Goal: Task Accomplishment & Management: Manage account settings

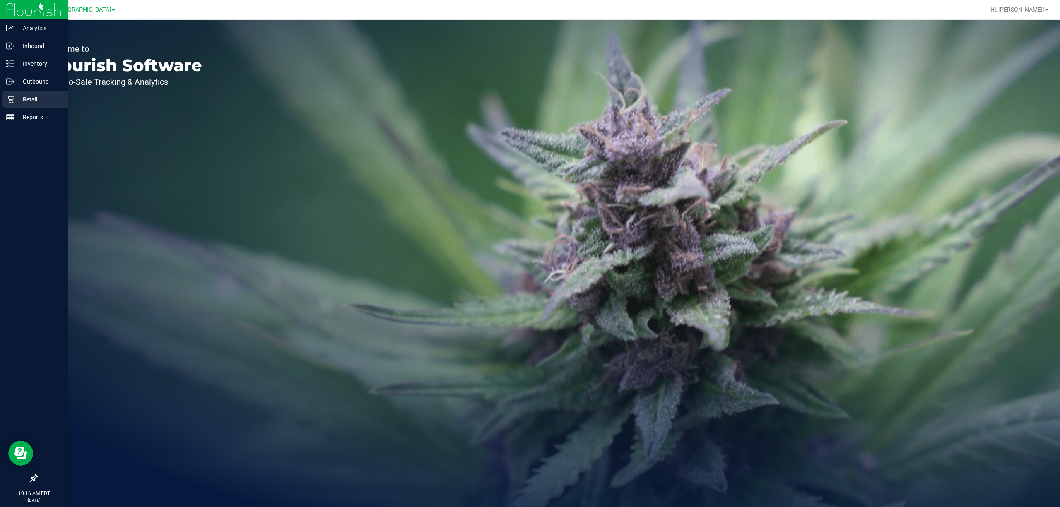
click at [10, 103] on div "Retail" at bounding box center [34, 99] width 65 height 17
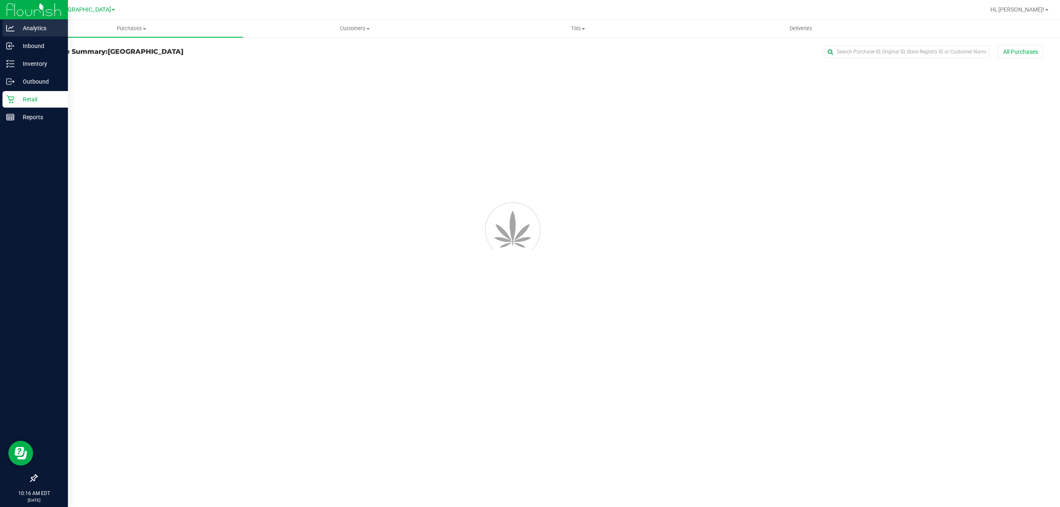
click at [38, 35] on div "Analytics" at bounding box center [34, 28] width 65 height 17
click at [35, 50] on p "Inbound" at bounding box center [39, 46] width 50 height 10
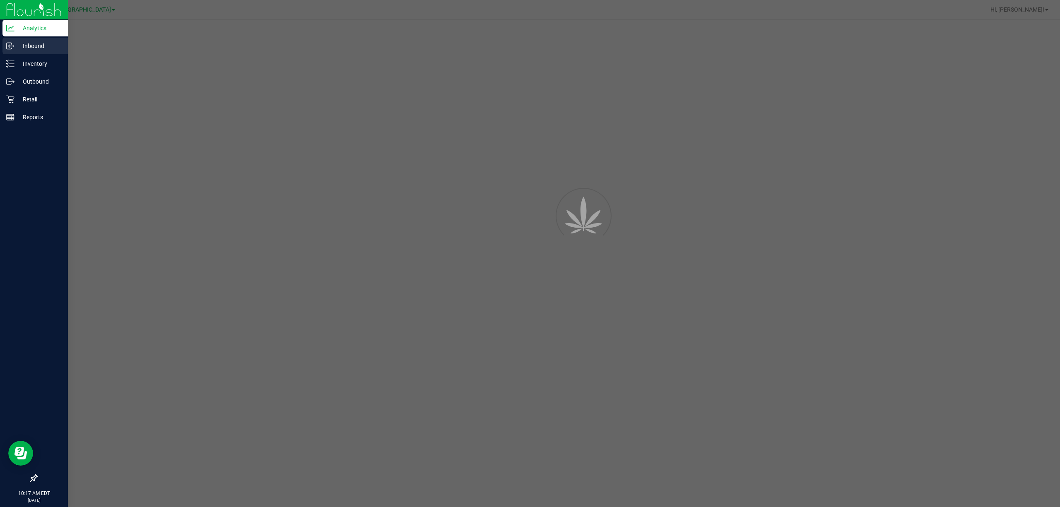
click at [37, 48] on p "Inbound" at bounding box center [39, 46] width 50 height 10
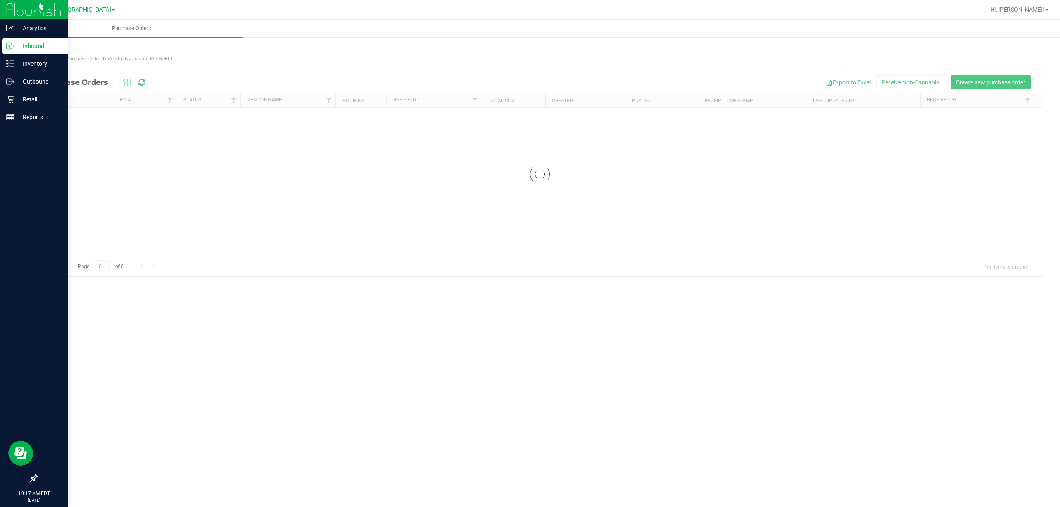
click at [37, 48] on p "Inbound" at bounding box center [39, 46] width 50 height 10
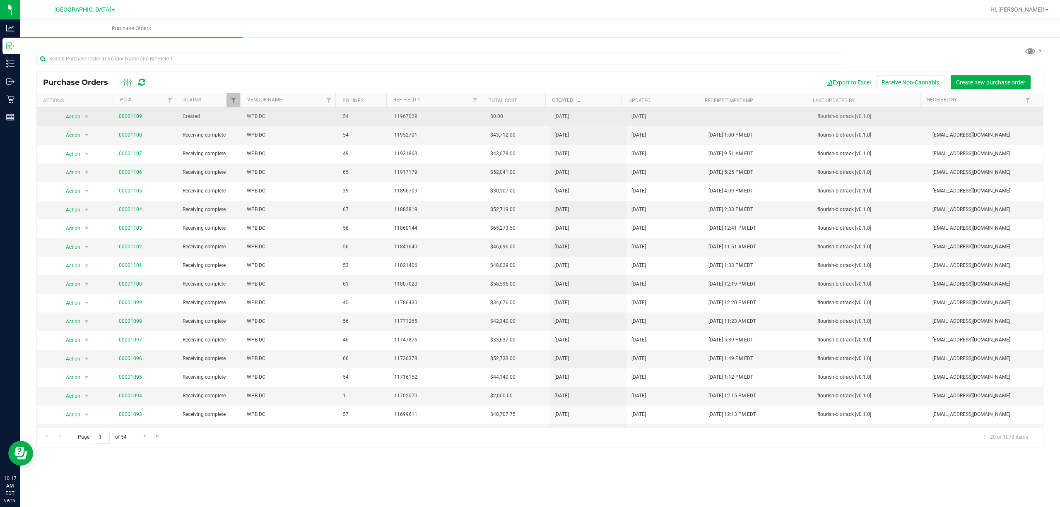
click at [125, 120] on span "00001109" at bounding box center [130, 117] width 23 height 8
click at [125, 116] on link "00001109" at bounding box center [130, 116] width 23 height 6
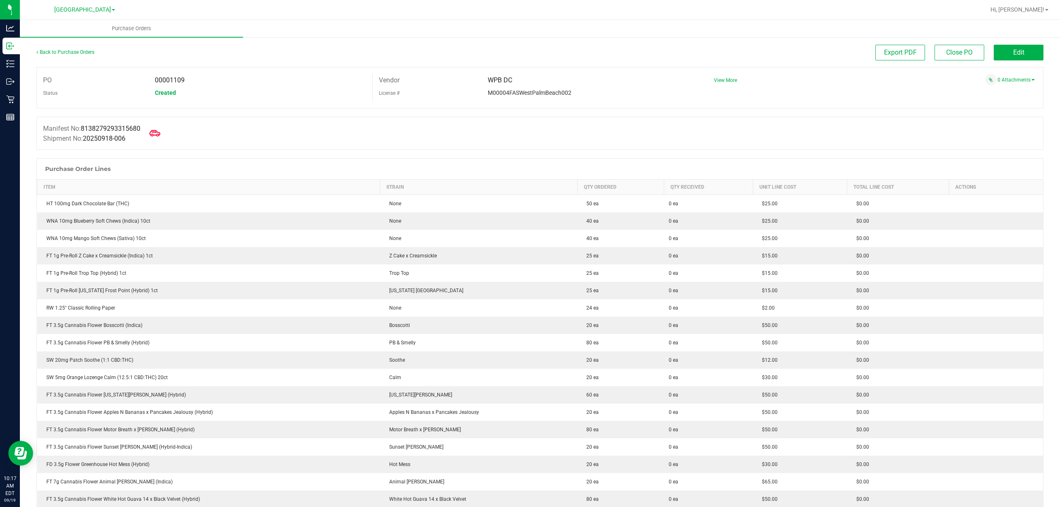
click at [160, 132] on icon at bounding box center [154, 133] width 11 height 11
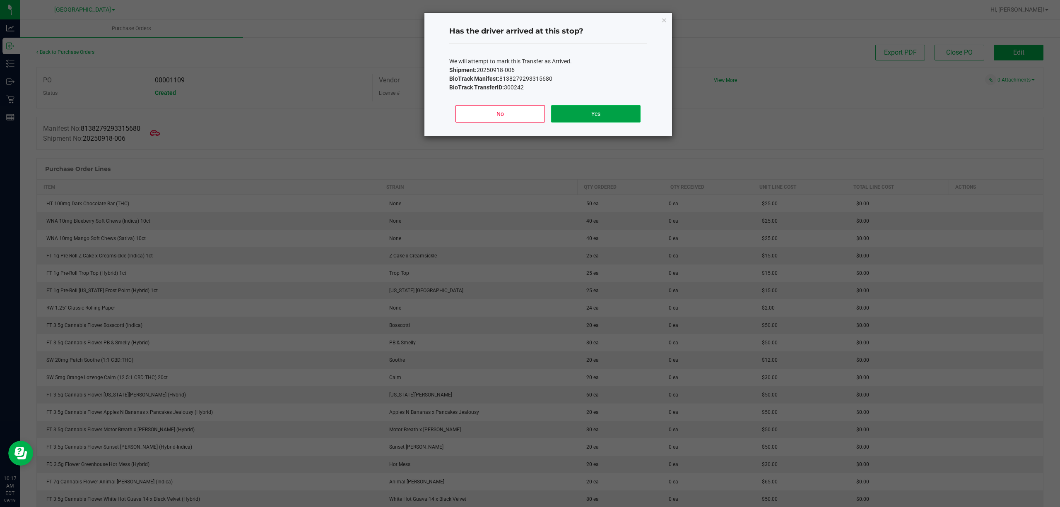
click at [619, 113] on button "Yes" at bounding box center [595, 113] width 89 height 17
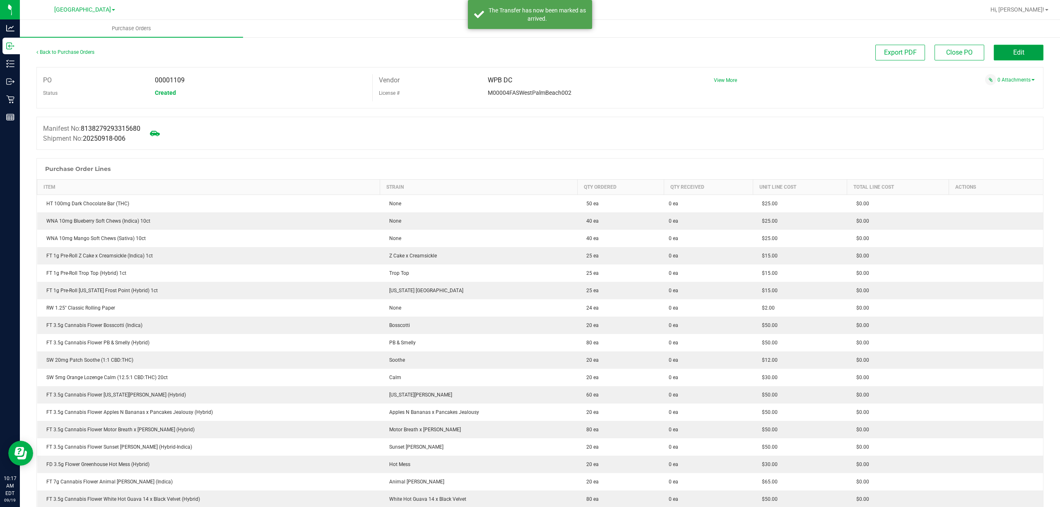
click at [1017, 58] on button "Edit" at bounding box center [1018, 53] width 50 height 16
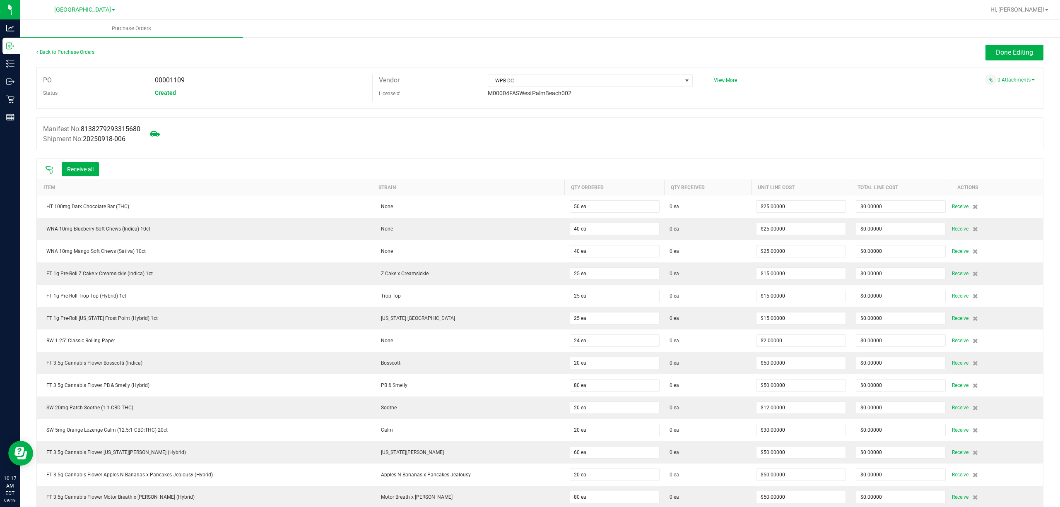
click at [50, 166] on icon at bounding box center [49, 170] width 8 height 8
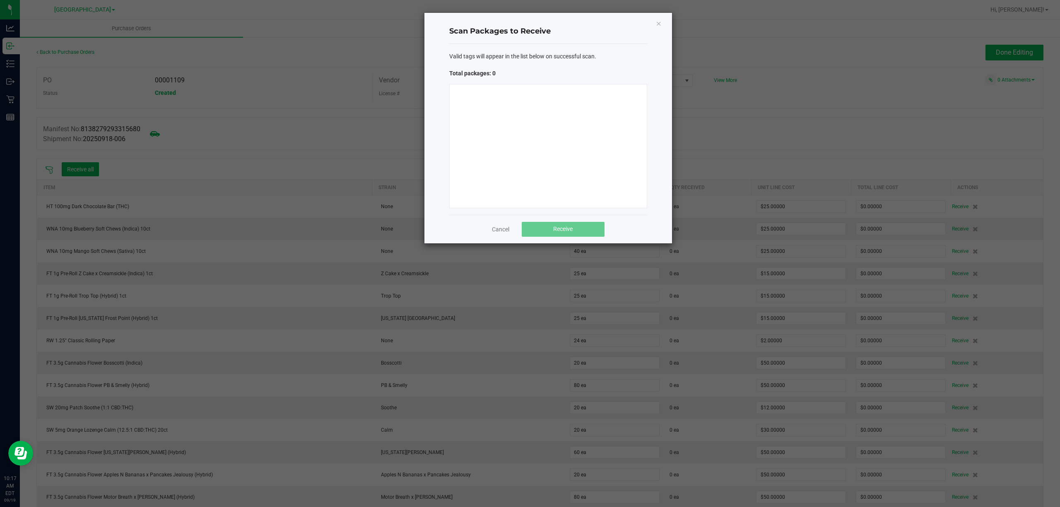
click at [522, 139] on div at bounding box center [548, 146] width 198 height 124
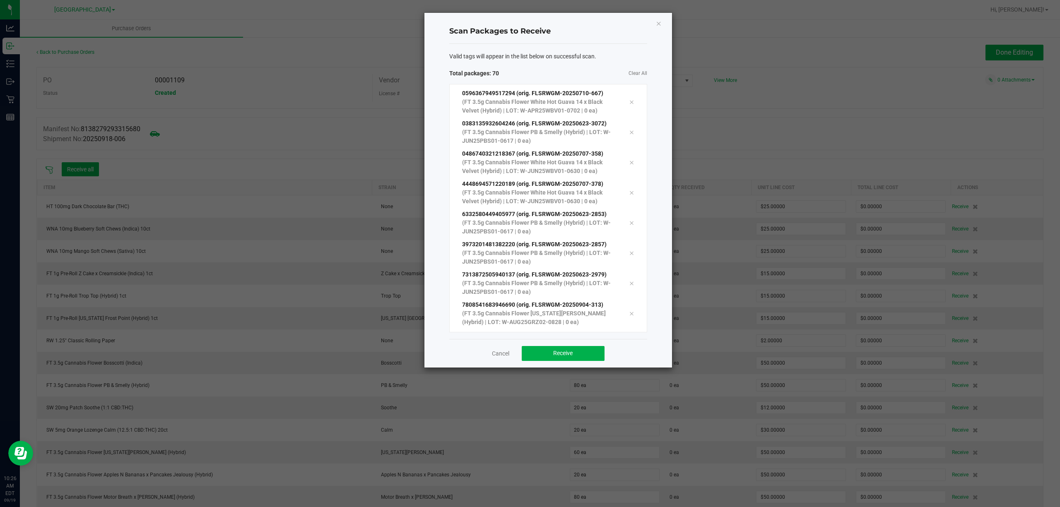
scroll to position [1867, 0]
click at [566, 348] on button "Receive" at bounding box center [563, 353] width 83 height 15
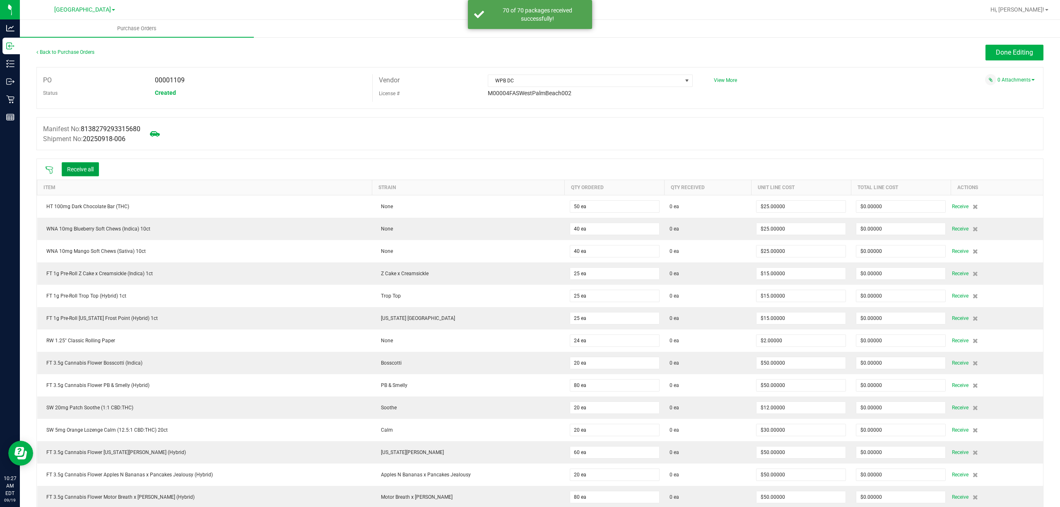
click at [83, 165] on button "Receive all" at bounding box center [80, 169] width 37 height 14
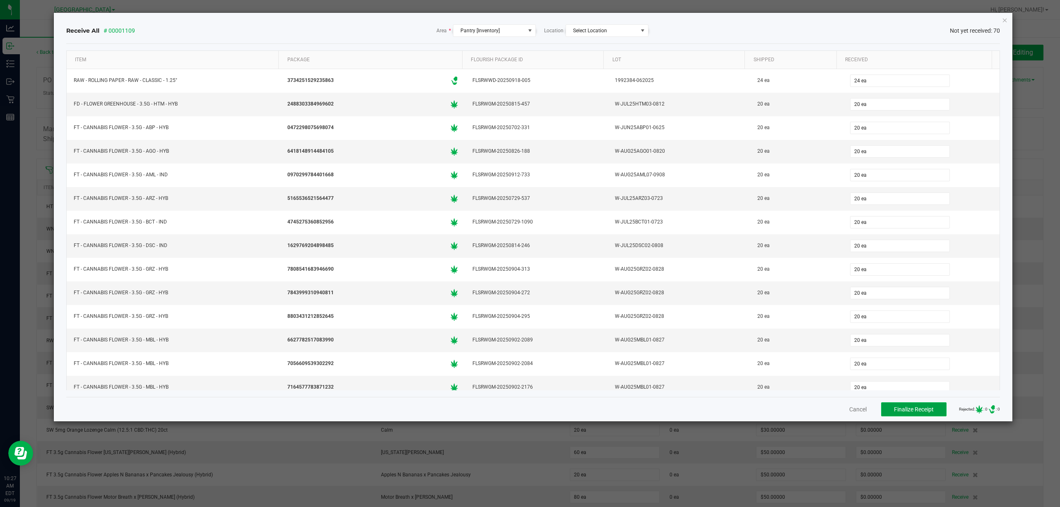
click at [919, 413] on span "Finalize Receipt" at bounding box center [914, 409] width 40 height 7
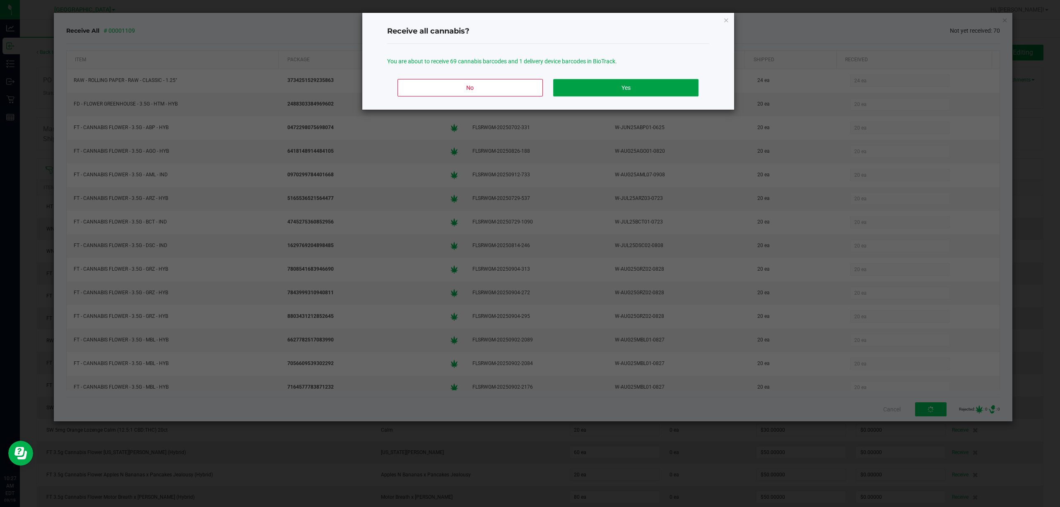
click at [623, 90] on button "Yes" at bounding box center [625, 87] width 145 height 17
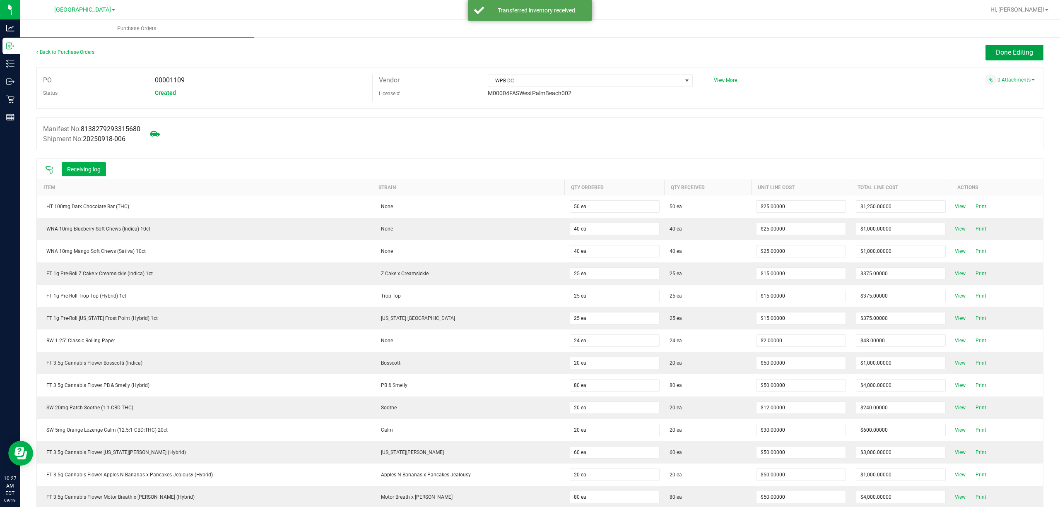
click at [1014, 46] on button "Done Editing" at bounding box center [1014, 53] width 58 height 16
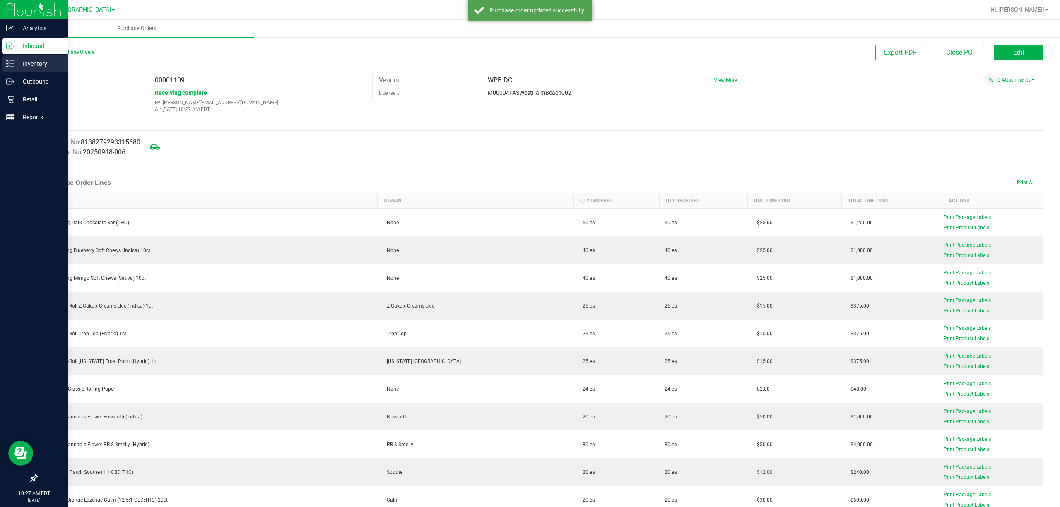
click at [34, 56] on div "Inventory" at bounding box center [34, 63] width 65 height 17
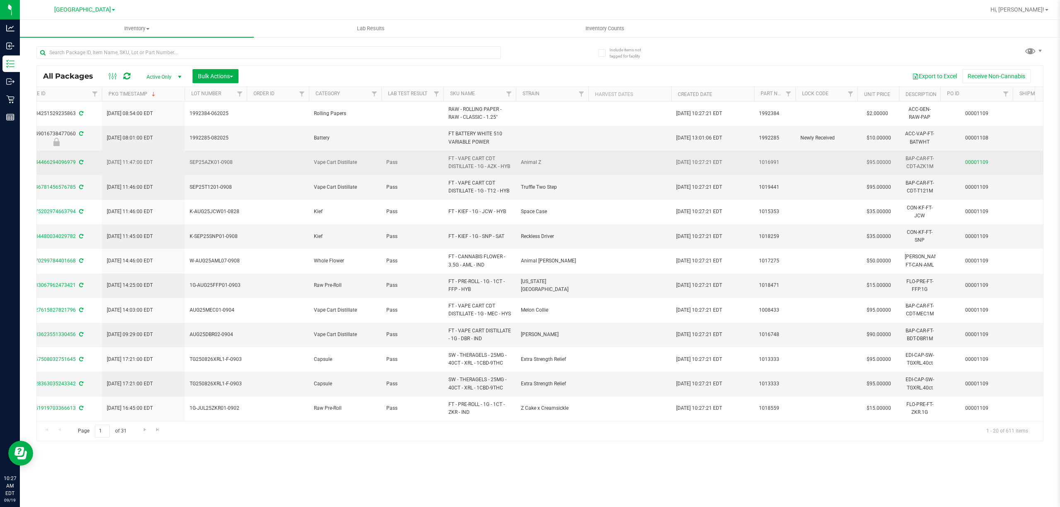
click at [971, 165] on link "00001109" at bounding box center [976, 162] width 23 height 6
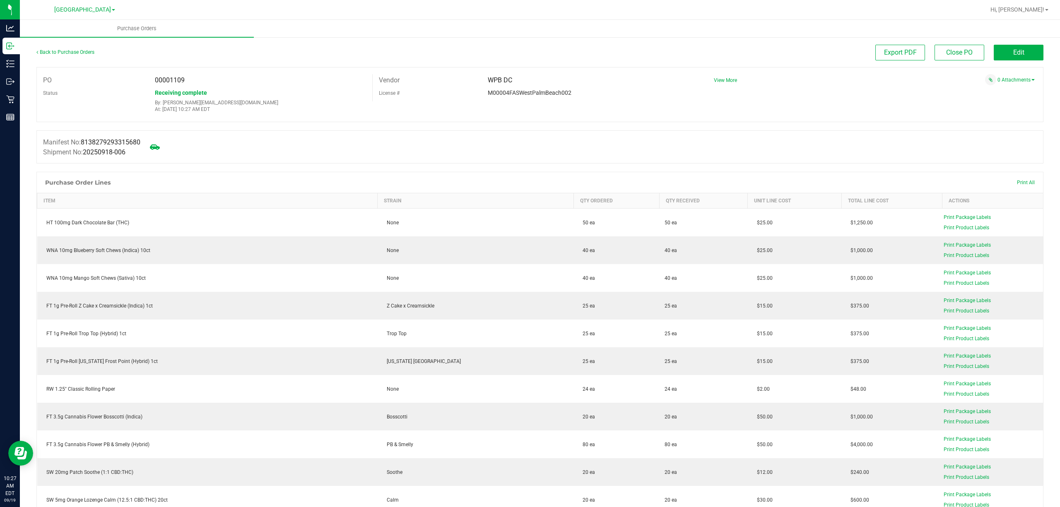
click at [176, 78] on span "00001109" at bounding box center [170, 80] width 30 height 8
click at [174, 78] on span "00001109" at bounding box center [170, 80] width 30 height 8
copy span "00001109"
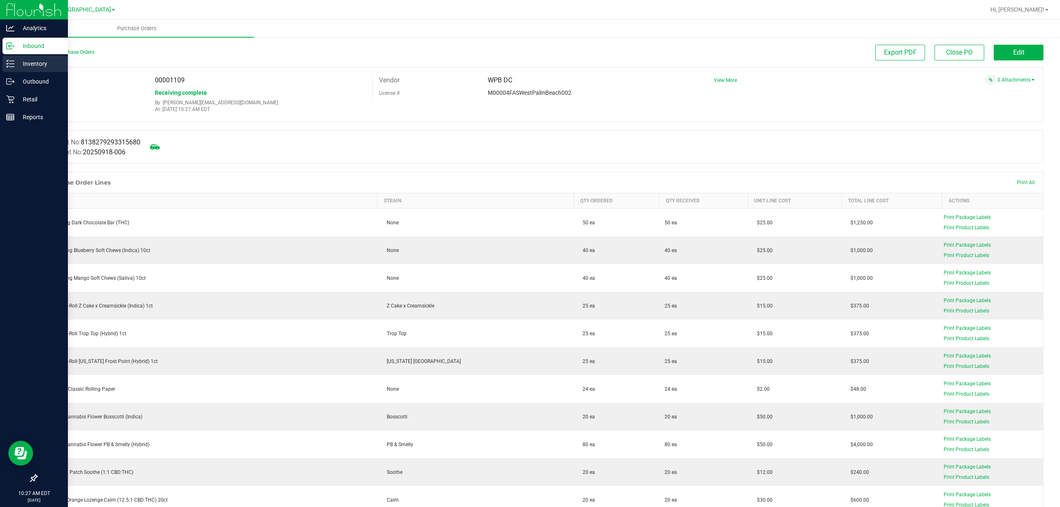
click at [38, 63] on p "Inventory" at bounding box center [39, 64] width 50 height 10
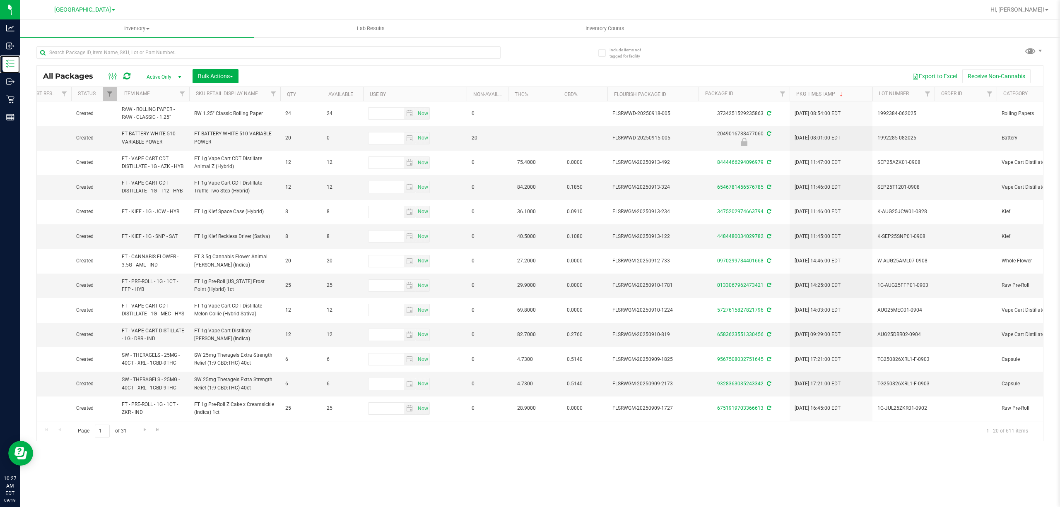
scroll to position [0, 627]
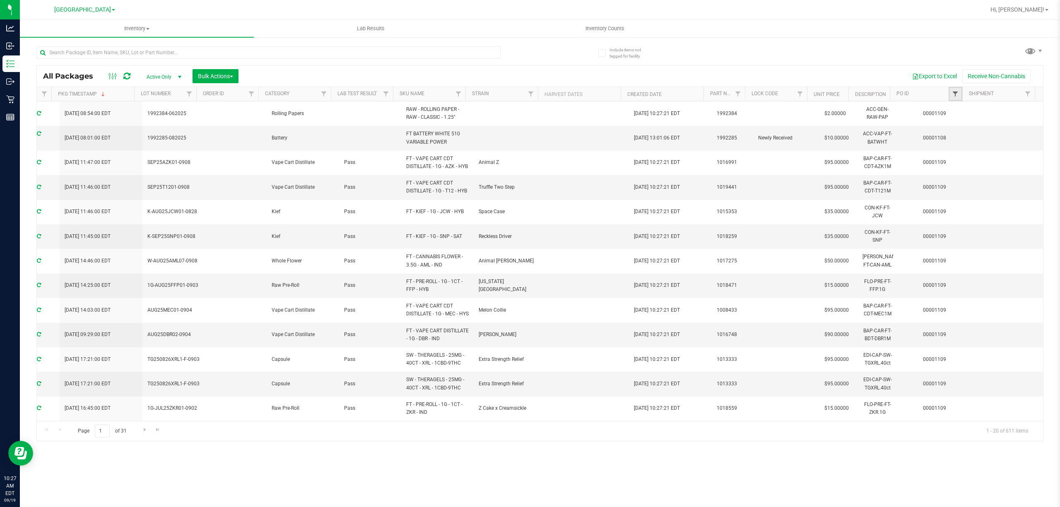
click at [954, 93] on span "Filter" at bounding box center [955, 94] width 7 height 7
paste input "00001109"
type input "00001109"
click at [969, 134] on button "Filter" at bounding box center [973, 134] width 40 height 18
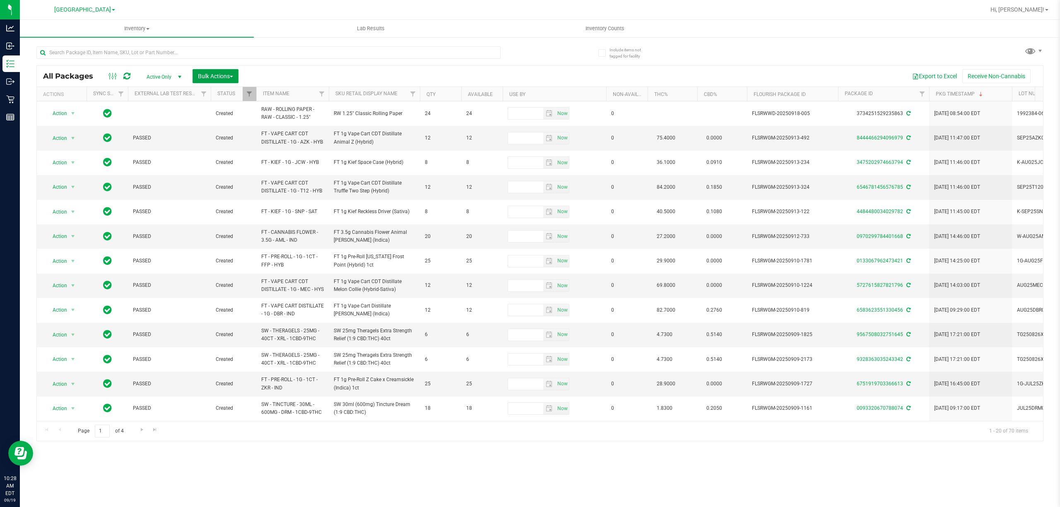
click at [218, 73] on span "Bulk Actions" at bounding box center [215, 76] width 35 height 7
click at [219, 157] on span "Lock/Unlock packages" at bounding box center [225, 155] width 57 height 7
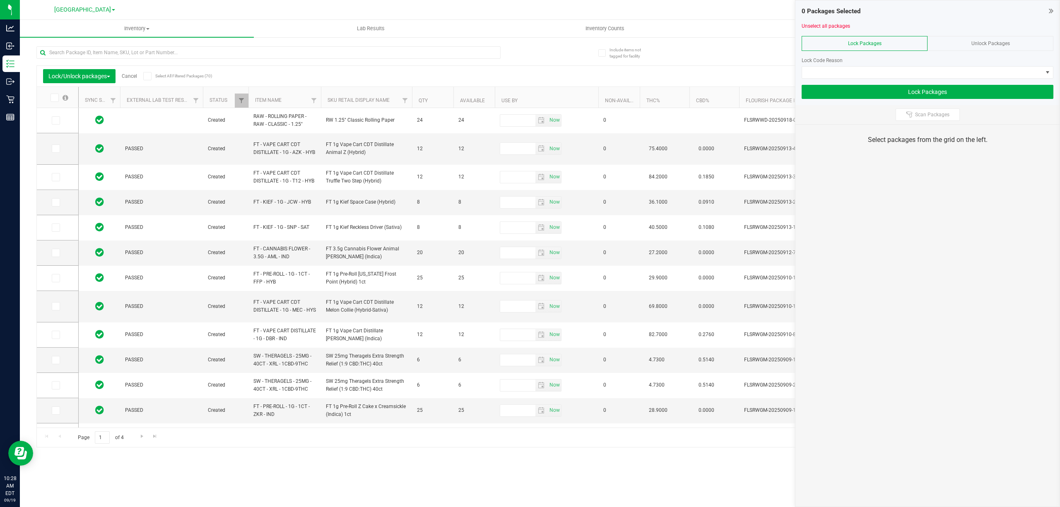
click at [50, 100] on span at bounding box center [54, 98] width 8 height 8
click at [0, 0] on input "checkbox" at bounding box center [0, 0] width 0 height 0
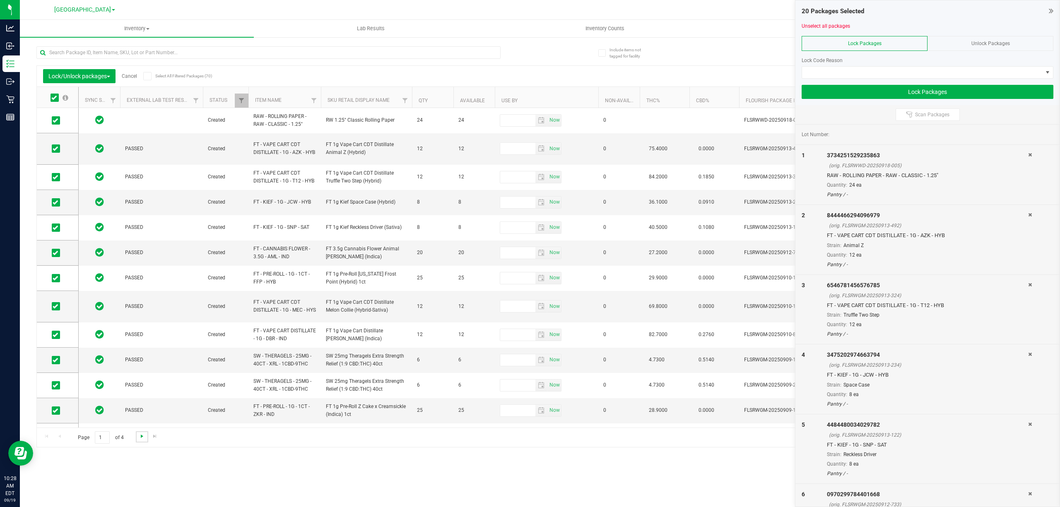
click at [139, 436] on span "Go to the next page" at bounding box center [142, 436] width 7 height 7
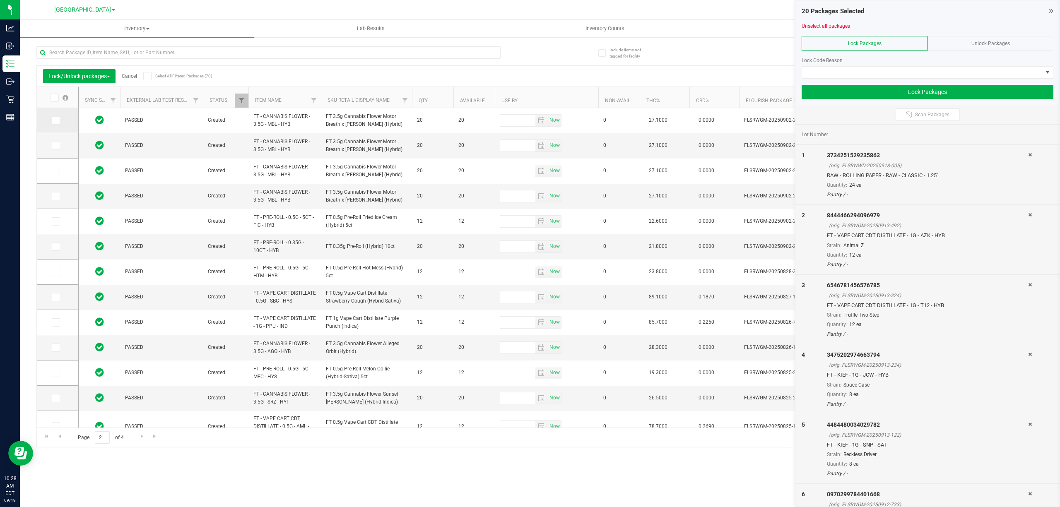
drag, startPoint x: 55, startPoint y: 99, endPoint x: 65, endPoint y: 128, distance: 30.0
click at [56, 98] on icon at bounding box center [53, 98] width 5 height 0
click at [0, 0] on input "checkbox" at bounding box center [0, 0] width 0 height 0
click at [139, 436] on span "Go to the next page" at bounding box center [142, 436] width 7 height 7
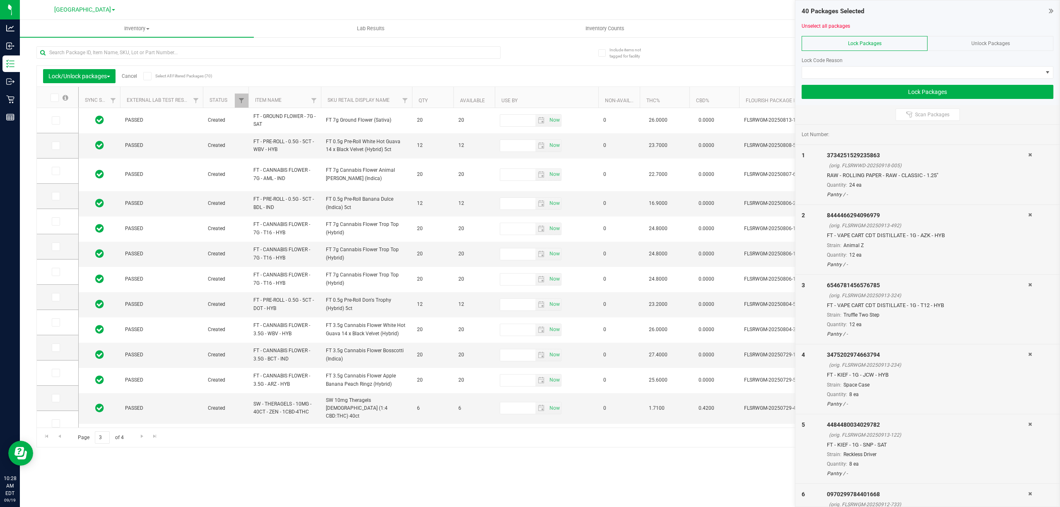
click at [50, 94] on span at bounding box center [54, 98] width 8 height 8
click at [0, 0] on input "checkbox" at bounding box center [0, 0] width 0 height 0
click at [141, 434] on span "Go to the next page" at bounding box center [142, 436] width 7 height 7
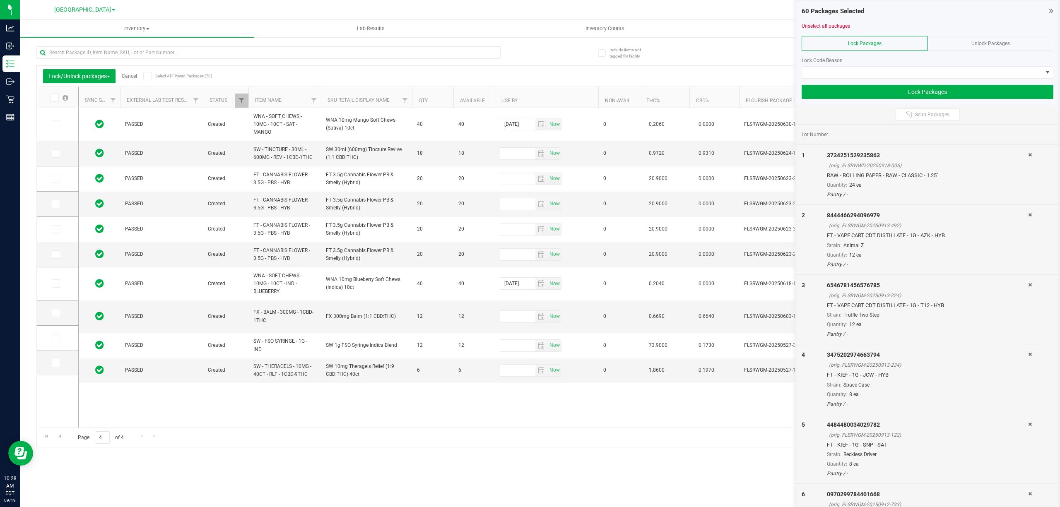
click at [56, 98] on icon at bounding box center [53, 98] width 5 height 0
click at [0, 0] on input "checkbox" at bounding box center [0, 0] width 0 height 0
click at [850, 62] on div "Lock Code Reason" at bounding box center [927, 60] width 252 height 7
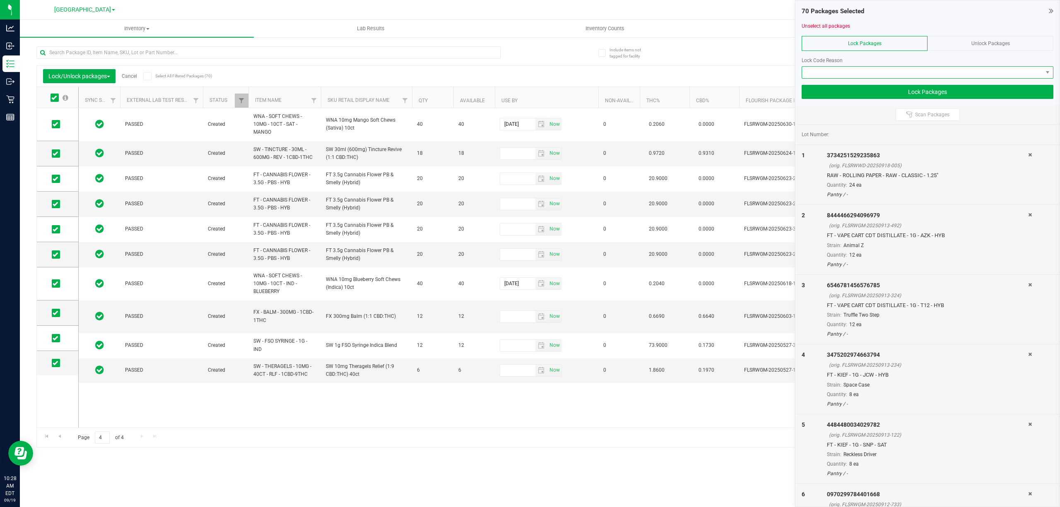
click at [848, 75] on span at bounding box center [922, 73] width 240 height 12
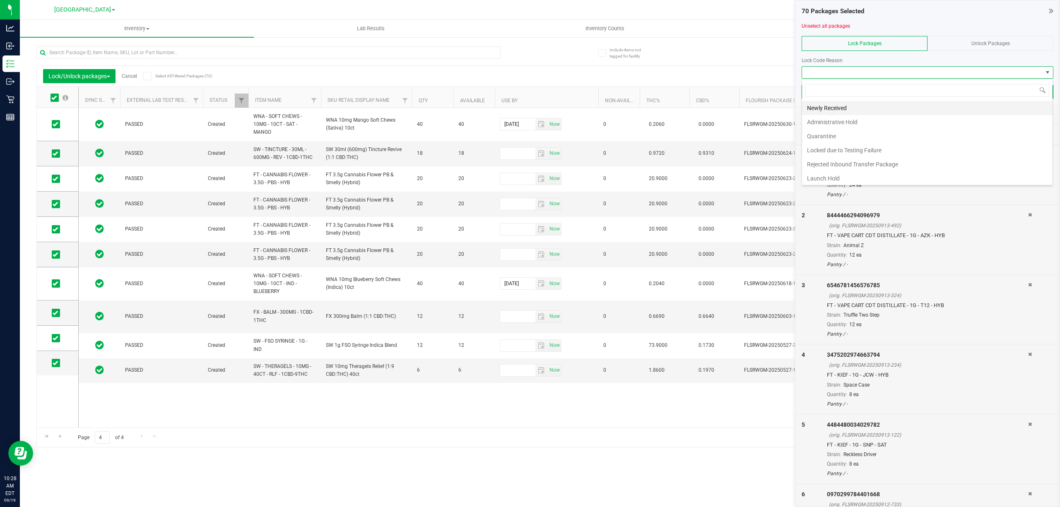
click at [839, 108] on li "Newly Received" at bounding box center [927, 108] width 250 height 14
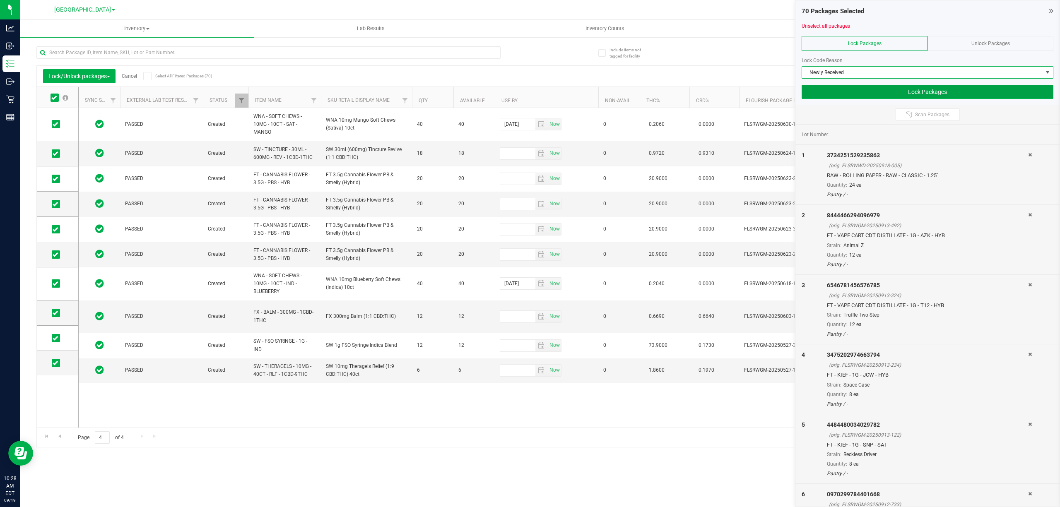
click at [881, 94] on button "Lock Packages" at bounding box center [927, 92] width 252 height 14
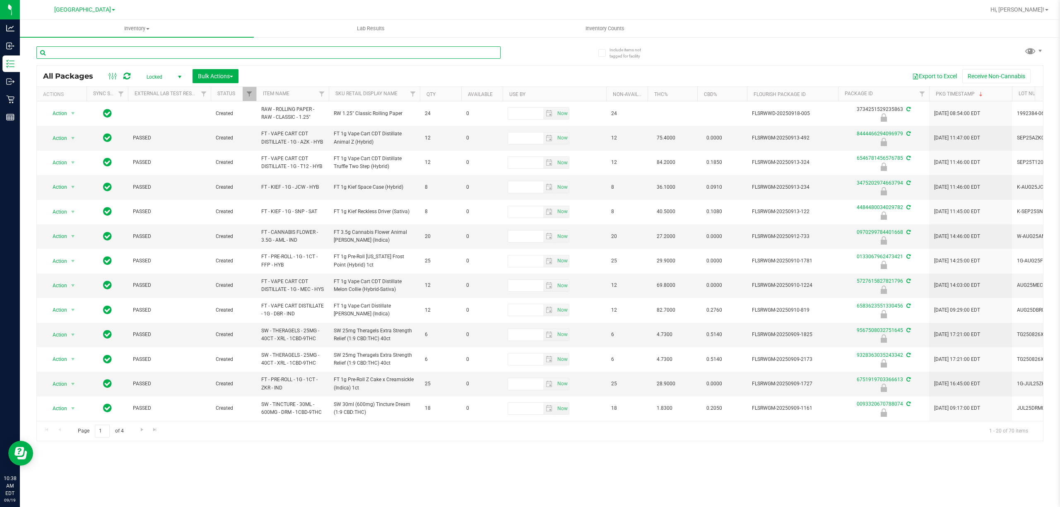
click at [60, 54] on input "text" at bounding box center [268, 52] width 464 height 12
type input "8231560245441487"
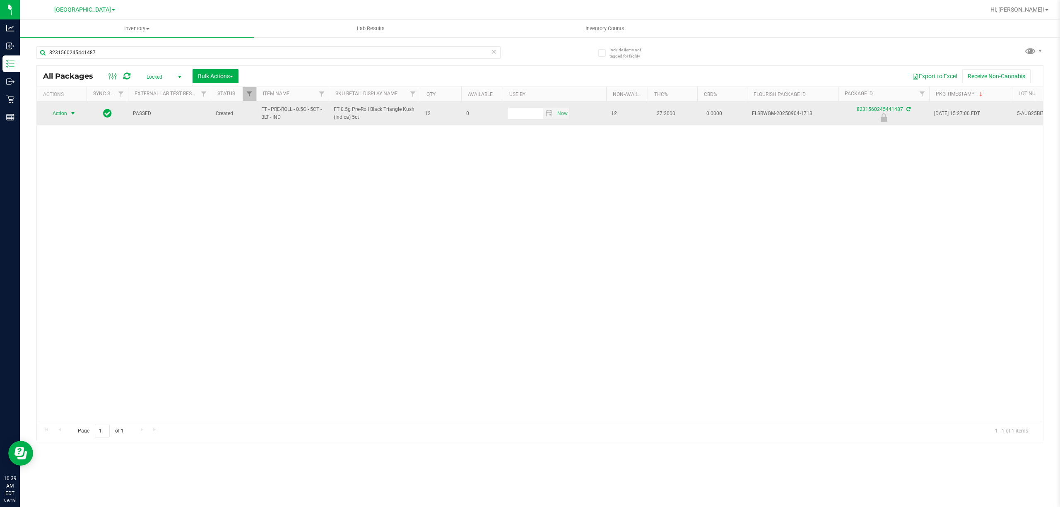
click at [62, 113] on span "Action" at bounding box center [56, 114] width 22 height 12
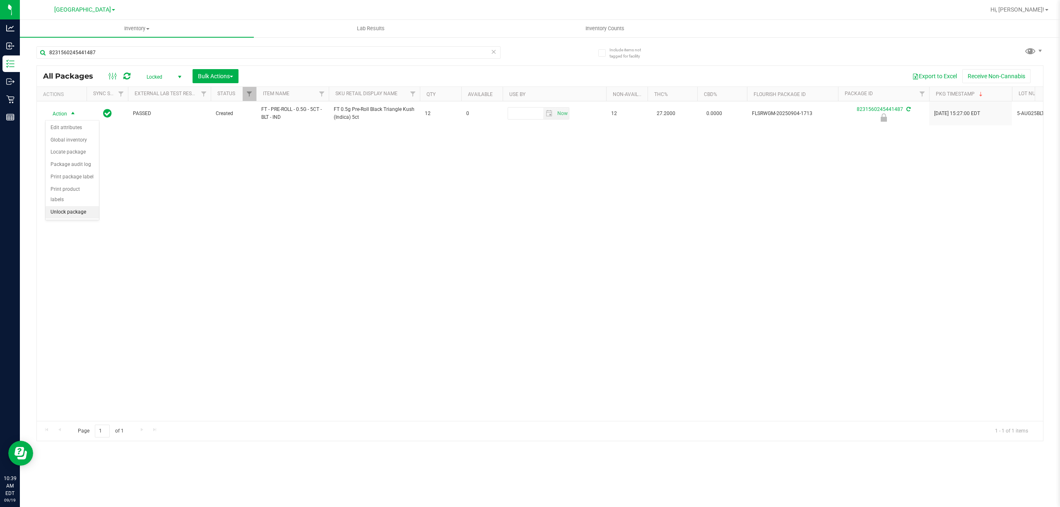
click at [64, 215] on li "Unlock package" at bounding box center [72, 212] width 53 height 12
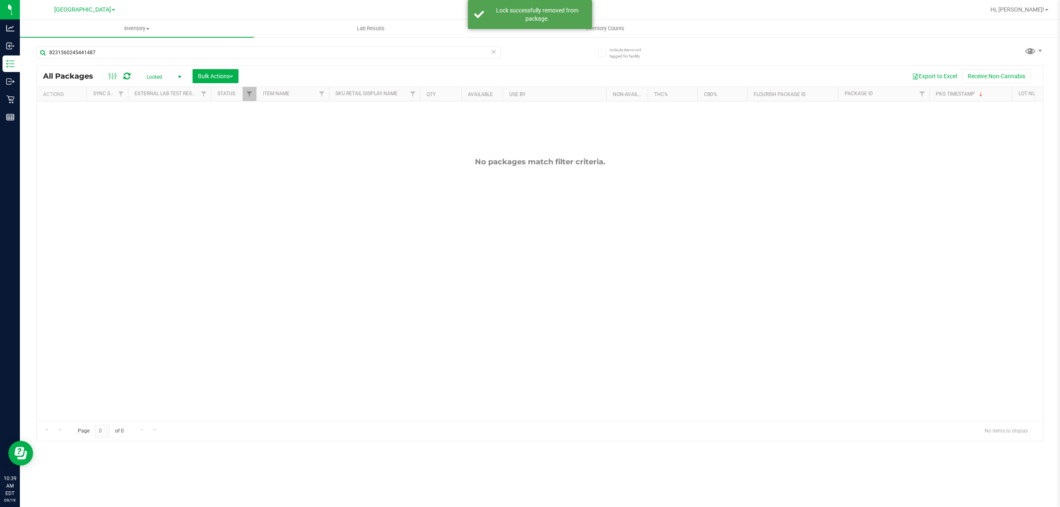
click at [154, 74] on span "Locked" at bounding box center [162, 77] width 46 height 12
click at [156, 92] on li "Active Only" at bounding box center [162, 90] width 45 height 12
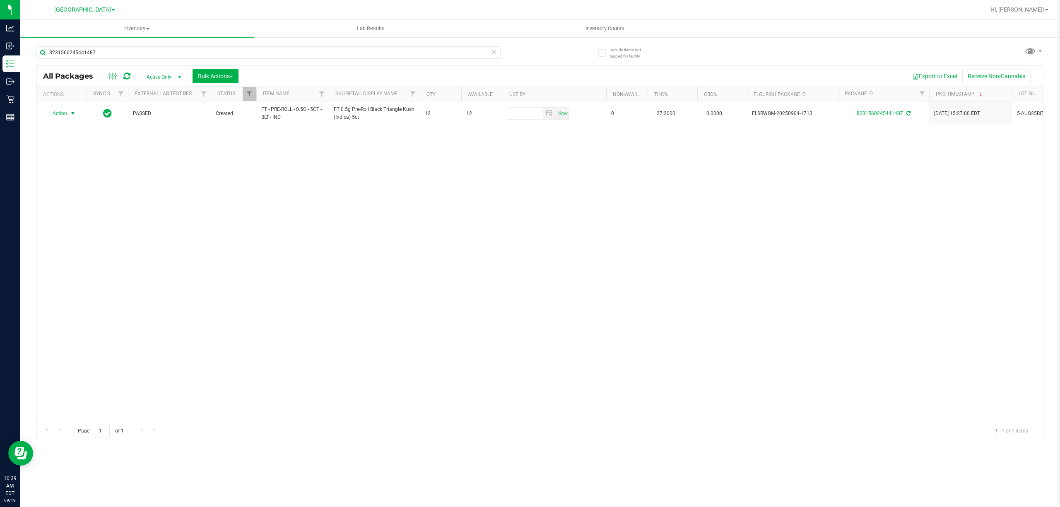
click at [54, 118] on span "Action" at bounding box center [56, 114] width 22 height 12
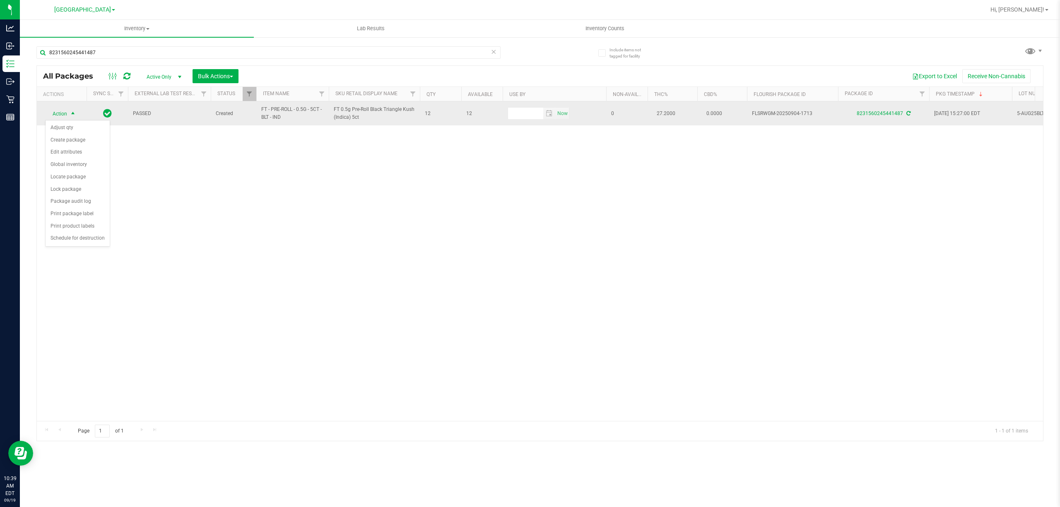
click at [55, 114] on span "Action" at bounding box center [56, 114] width 22 height 12
click at [57, 114] on span "Action" at bounding box center [56, 114] width 22 height 12
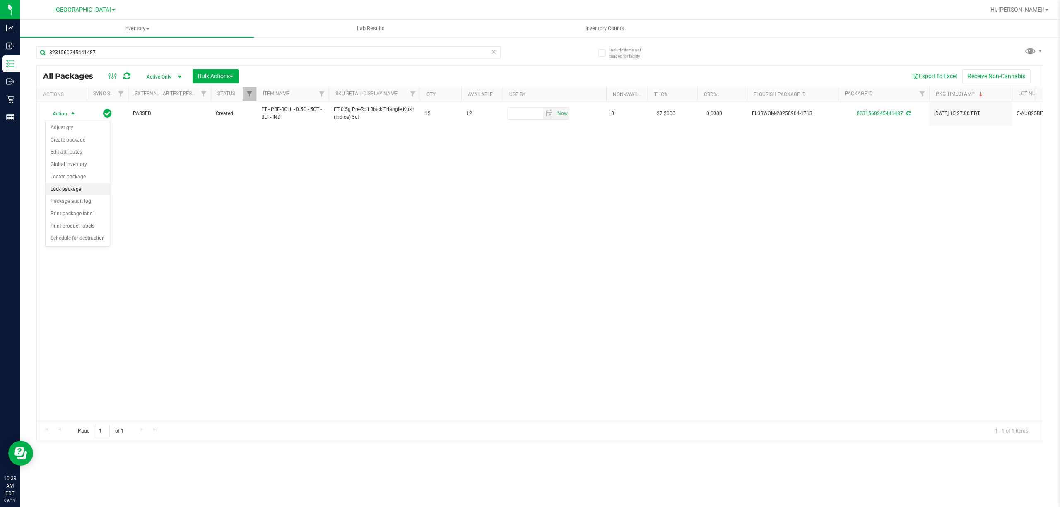
click at [65, 189] on li "Lock package" at bounding box center [78, 189] width 64 height 12
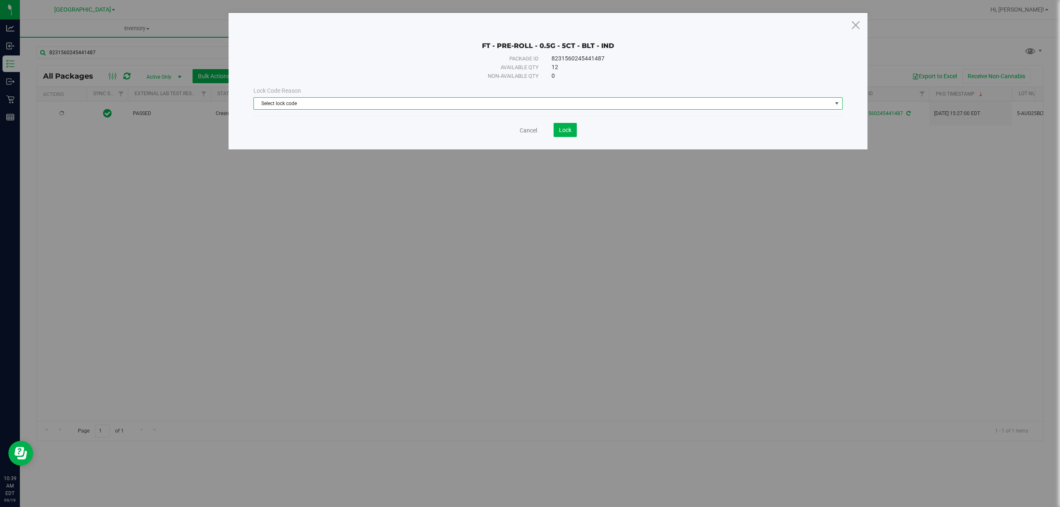
click at [306, 108] on span "Select lock code" at bounding box center [543, 104] width 578 height 12
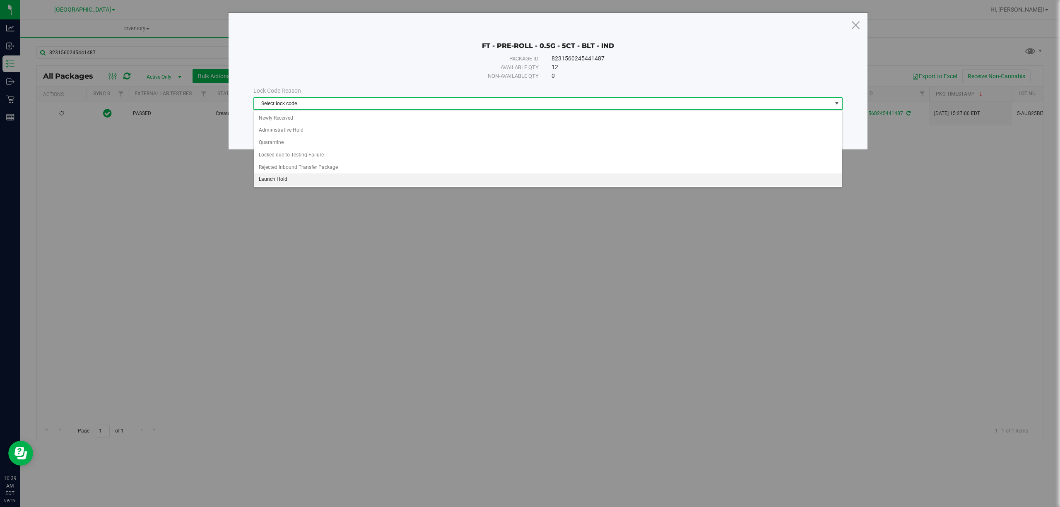
click at [301, 186] on li "Launch Hold" at bounding box center [548, 179] width 588 height 12
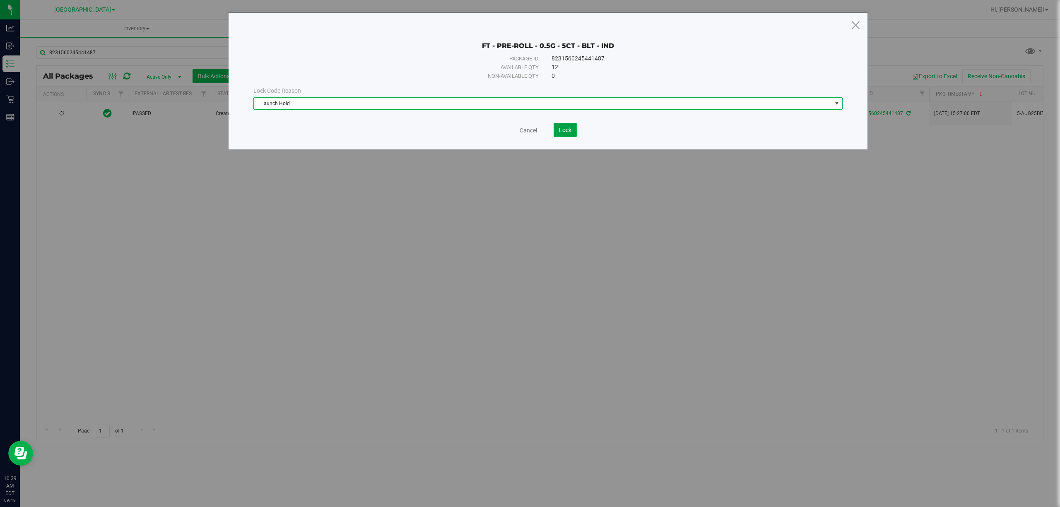
click at [563, 131] on span "Lock" at bounding box center [565, 130] width 12 height 7
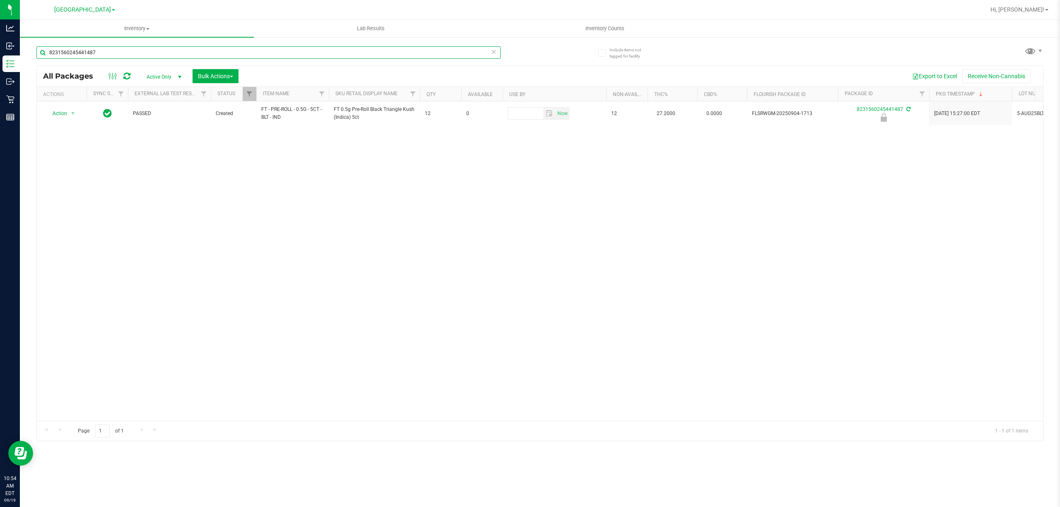
click at [161, 53] on input "8231560245441487" at bounding box center [268, 52] width 464 height 12
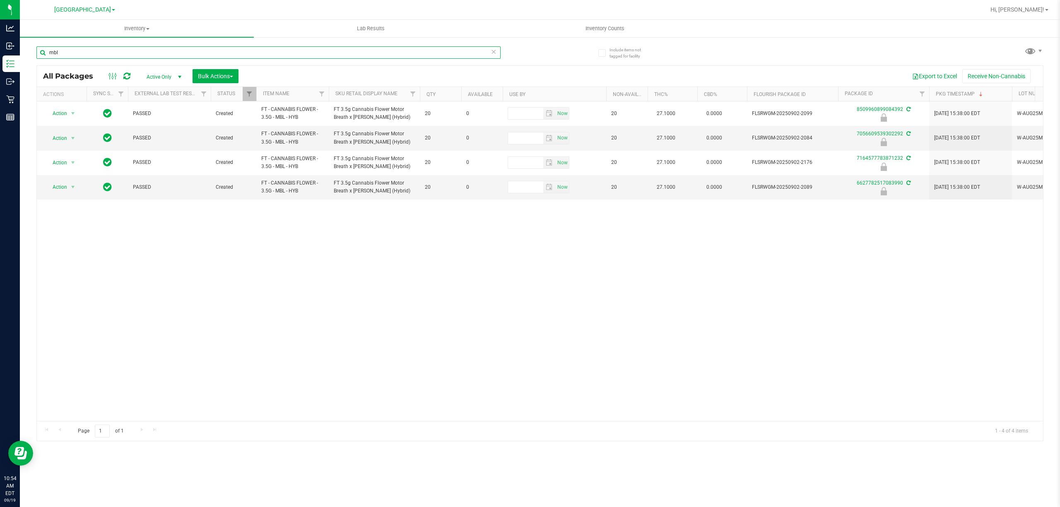
type input "mbl"
click at [151, 72] on span "Active Only" at bounding box center [162, 77] width 46 height 12
click at [195, 297] on div "Action Action Edit attributes Global inventory Locate package Package audit log…" at bounding box center [540, 261] width 1006 height 320
drag, startPoint x: 227, startPoint y: 73, endPoint x: 221, endPoint y: 97, distance: 24.9
click at [227, 74] on span "Bulk Actions" at bounding box center [215, 76] width 35 height 7
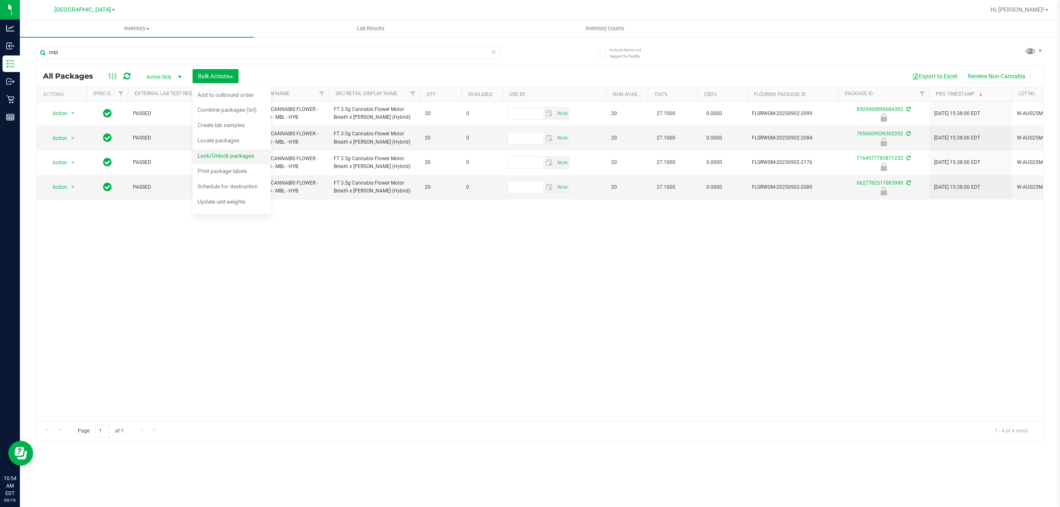
click at [220, 161] on div "Lock/Unlock packages" at bounding box center [231, 156] width 68 height 13
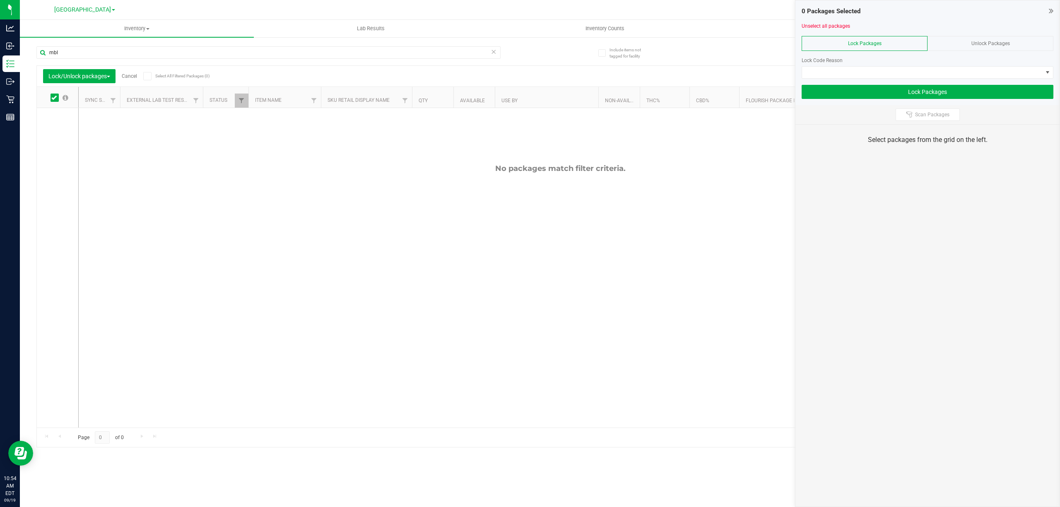
click at [959, 39] on div "Unlock Packages" at bounding box center [990, 43] width 126 height 15
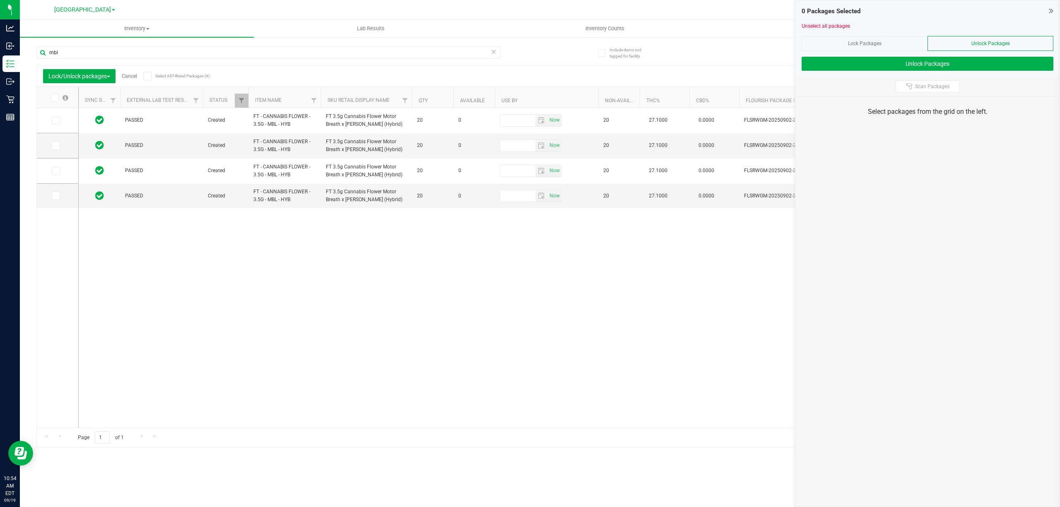
click at [55, 98] on icon at bounding box center [53, 98] width 5 height 0
click at [0, 0] on input "checkbox" at bounding box center [0, 0] width 0 height 0
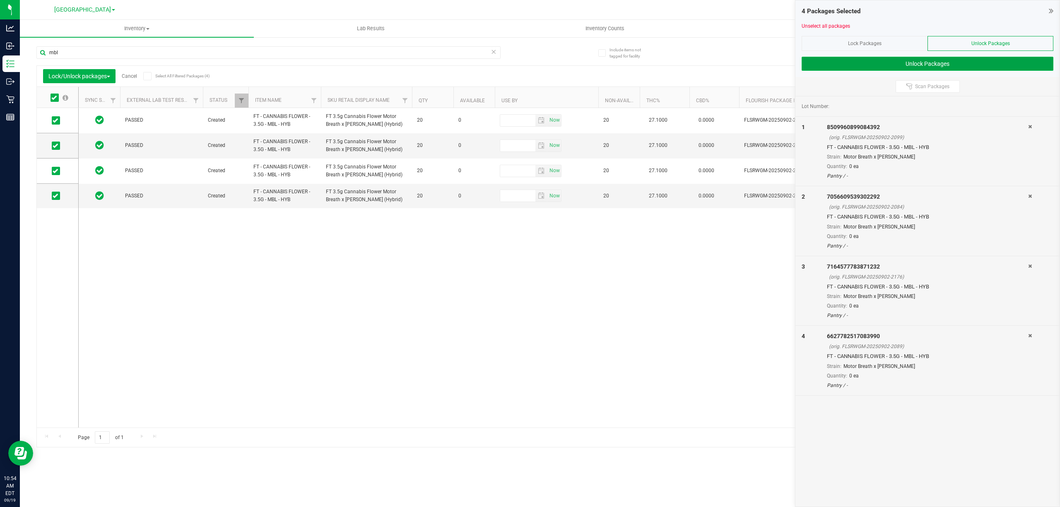
click at [959, 63] on button "Unlock Packages" at bounding box center [927, 64] width 252 height 14
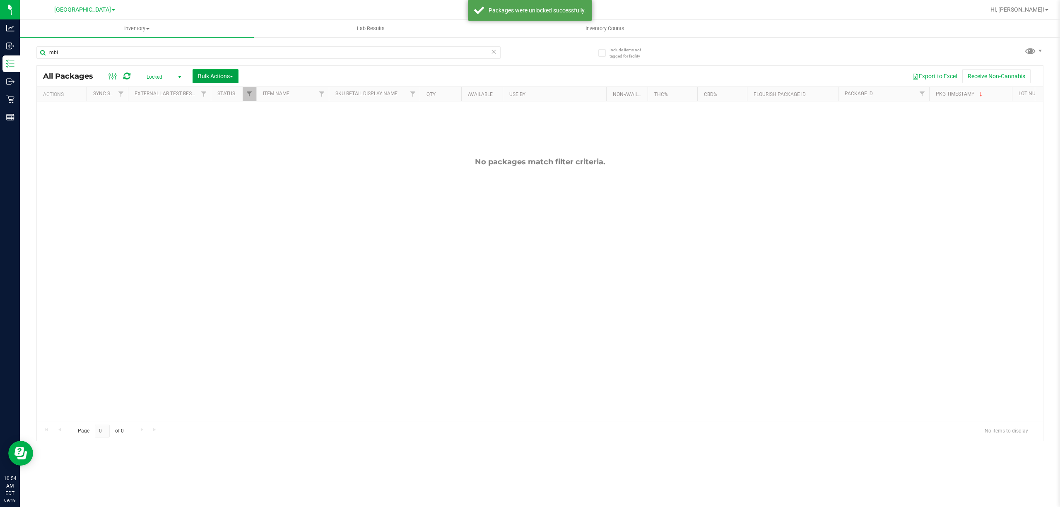
click at [207, 80] on button "Bulk Actions" at bounding box center [215, 76] width 46 height 14
click at [221, 155] on span "Lock/Unlock packages" at bounding box center [225, 155] width 57 height 7
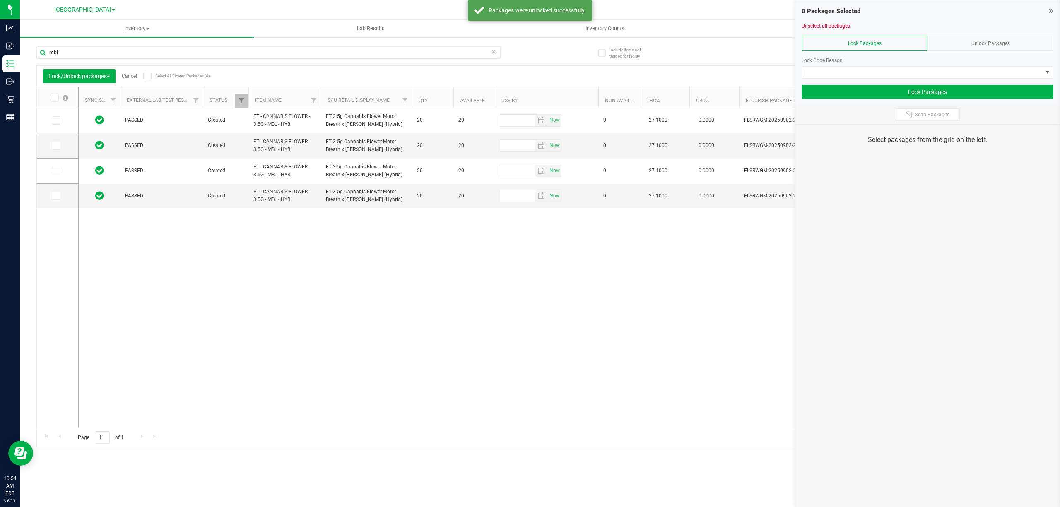
click at [854, 80] on div at bounding box center [927, 82] width 252 height 6
click at [845, 79] on div at bounding box center [927, 82] width 252 height 6
click at [843, 74] on span at bounding box center [922, 73] width 240 height 12
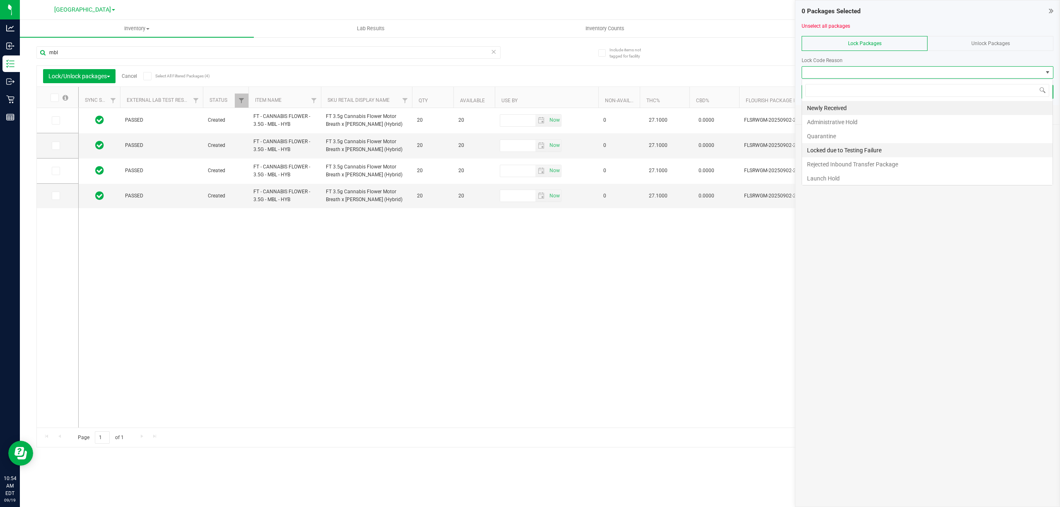
scroll to position [12, 251]
click at [834, 177] on li "Launch Hold" at bounding box center [927, 178] width 250 height 14
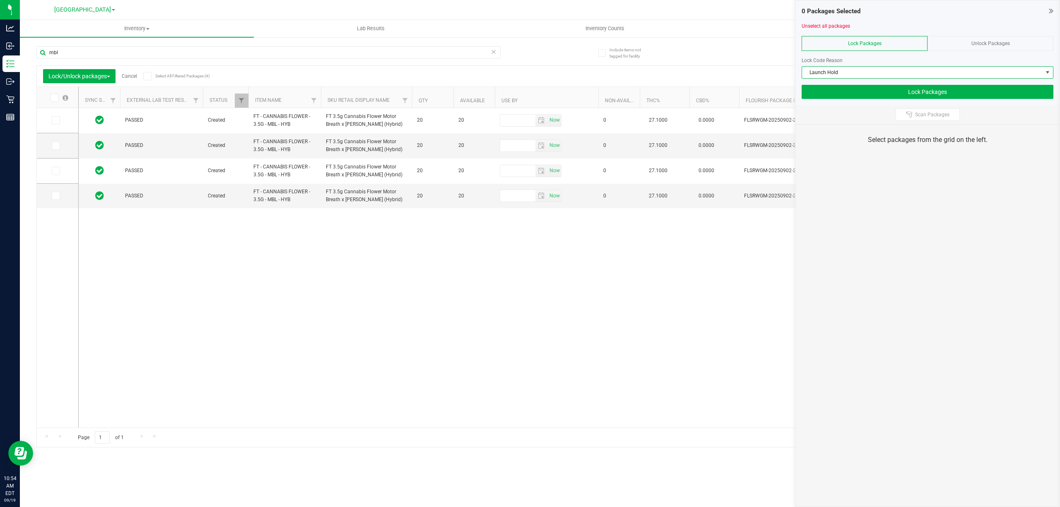
drag, startPoint x: 52, startPoint y: 97, endPoint x: 88, endPoint y: 103, distance: 36.6
click at [57, 99] on span at bounding box center [54, 98] width 8 height 8
click at [60, 96] on label at bounding box center [59, 98] width 32 height 8
click at [0, 0] on input "checkbox" at bounding box center [0, 0] width 0 height 0
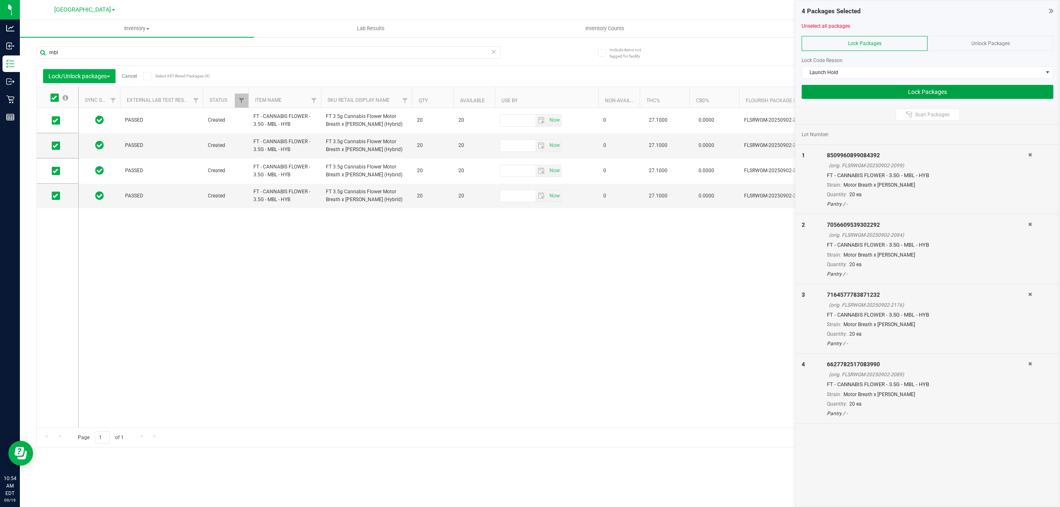
click at [933, 91] on button "Lock Packages" at bounding box center [927, 92] width 252 height 14
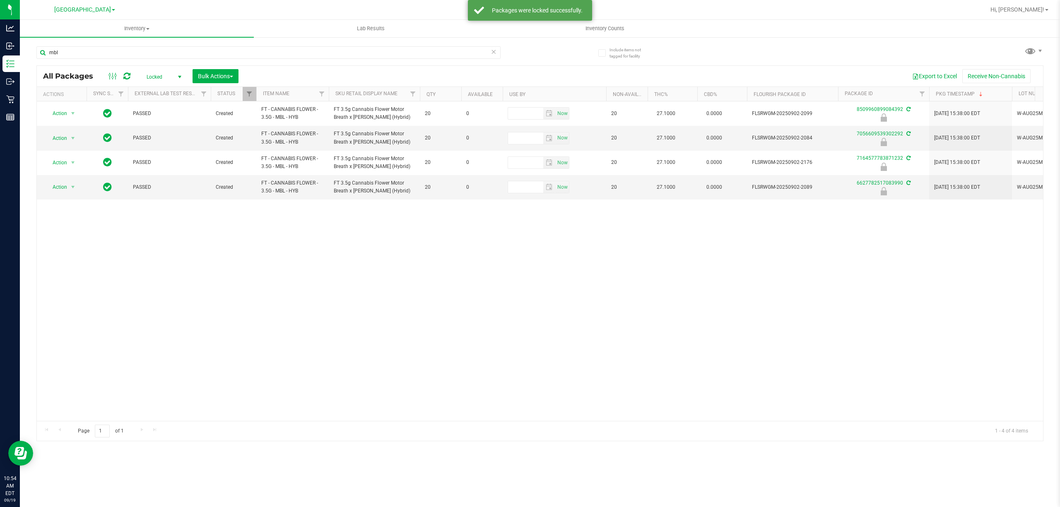
click at [153, 76] on span "Locked" at bounding box center [162, 77] width 46 height 12
click at [160, 85] on li "Active Only" at bounding box center [162, 90] width 45 height 12
click at [166, 74] on span "Active Only" at bounding box center [162, 77] width 46 height 12
click at [166, 126] on li "All" at bounding box center [162, 127] width 45 height 12
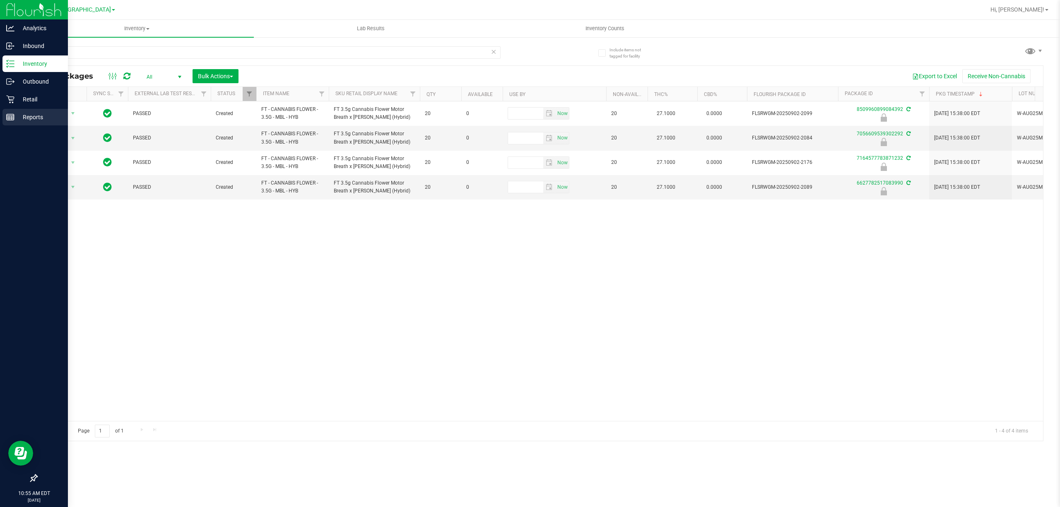
click at [11, 109] on div "Reports" at bounding box center [34, 117] width 65 height 17
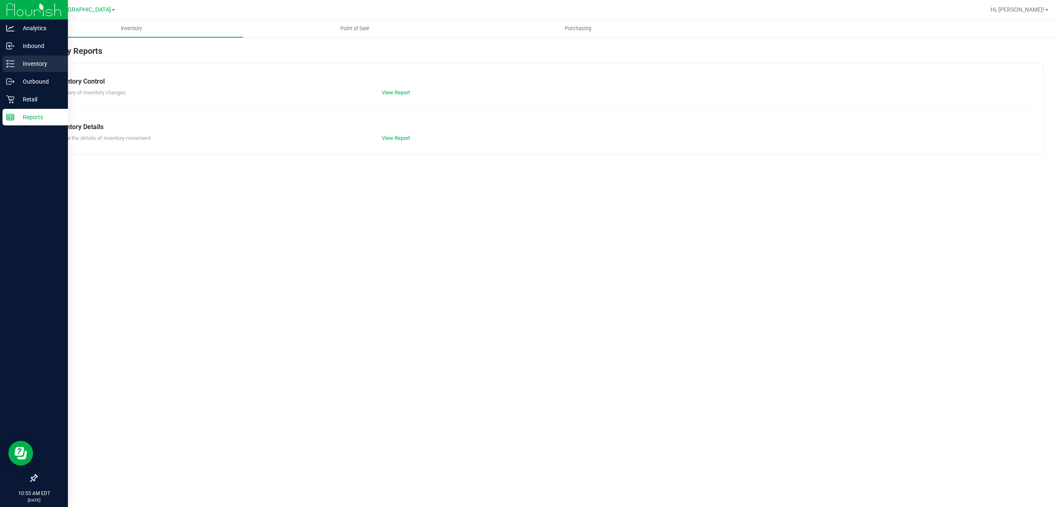
click at [26, 67] on p "Inventory" at bounding box center [39, 64] width 50 height 10
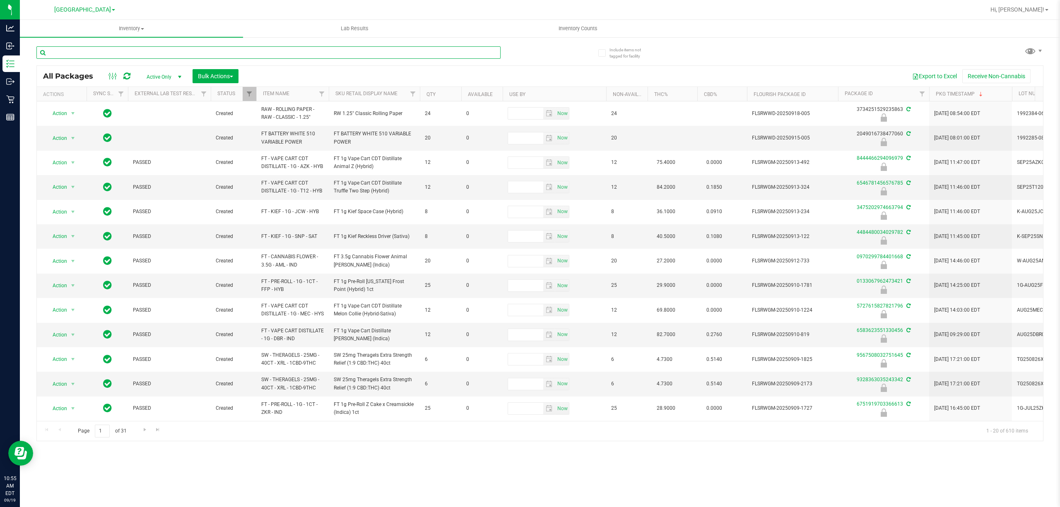
click at [127, 51] on input "text" at bounding box center [268, 52] width 464 height 12
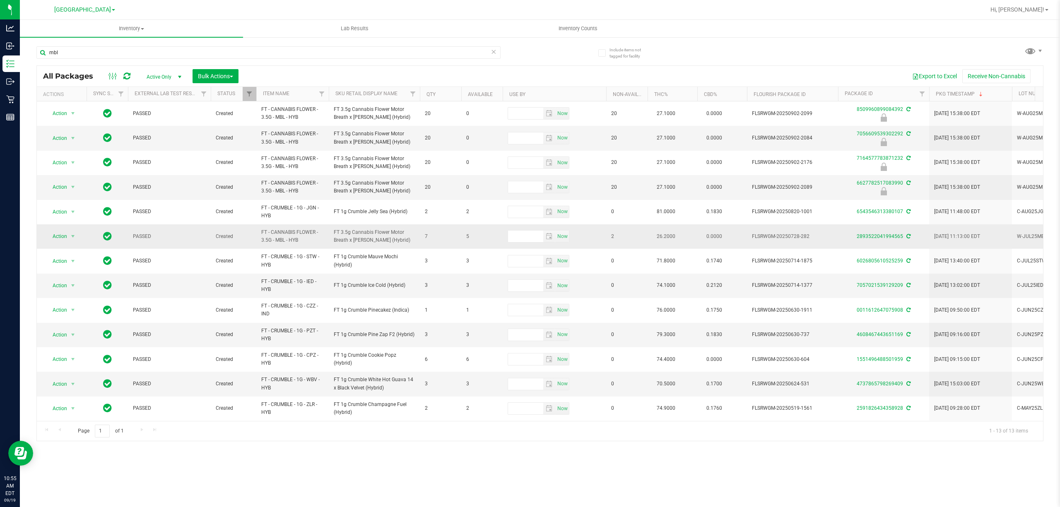
click at [348, 239] on span "FT 3.5g Cannabis Flower Motor Breath x [PERSON_NAME] (Hybrid)" at bounding box center [374, 236] width 81 height 16
click at [347, 239] on span "FT 3.5g Cannabis Flower Motor Breath x [PERSON_NAME] (Hybrid)" at bounding box center [374, 236] width 81 height 16
click at [346, 239] on span "FT 3.5g Cannabis Flower Motor Breath x [PERSON_NAME] (Hybrid)" at bounding box center [374, 236] width 81 height 16
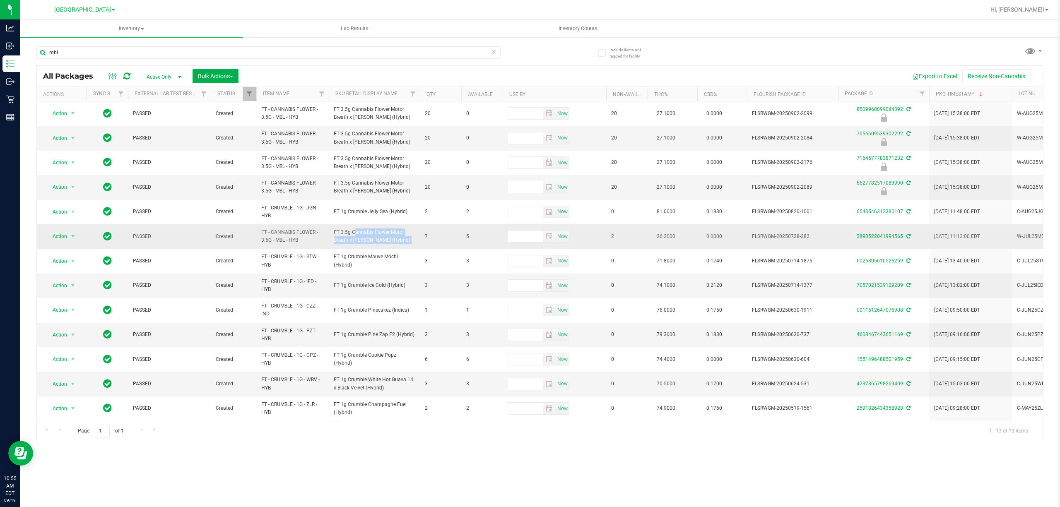
copy tr "FT 3.5g Cannabis Flower Motor Breath x [PERSON_NAME] (Hybrid)"
click at [76, 54] on input "mbl" at bounding box center [268, 52] width 464 height 12
paste input "FT 3.5g Cannabis Flower Motor Breath x [PERSON_NAME] (Hybrid)"
type input "FT 3.5g Cannabis Flower Motor Breath x [PERSON_NAME] (Hybrid)"
